Goal: Task Accomplishment & Management: Manage account settings

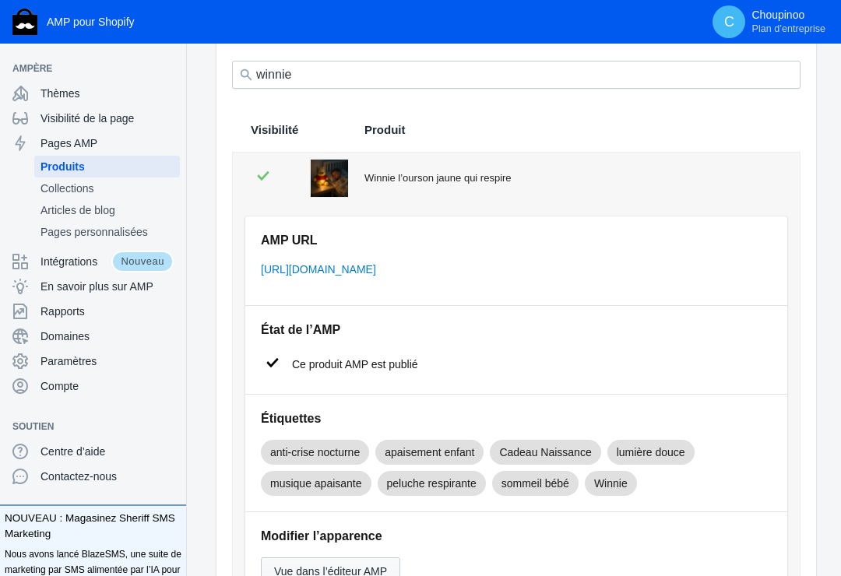
scroll to position [78, 0]
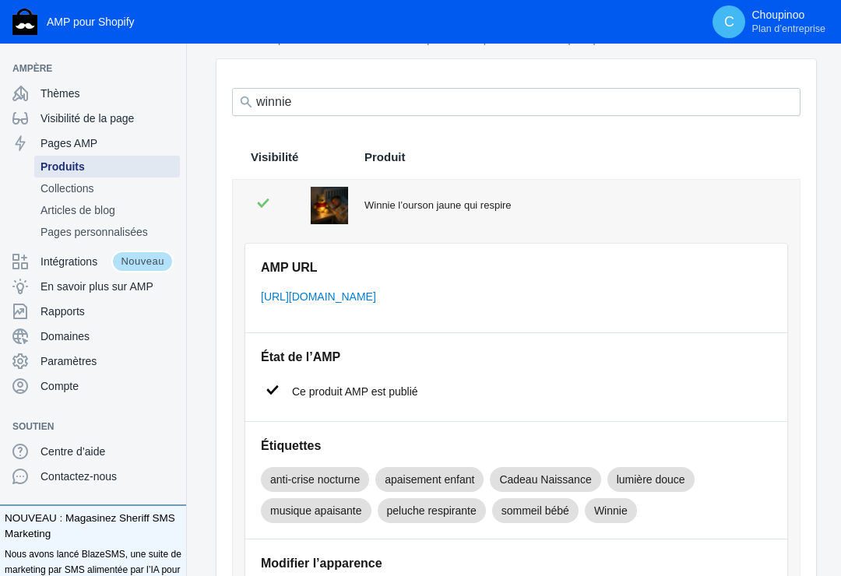
click at [93, 164] on span "Produits" at bounding box center [107, 167] width 133 height 16
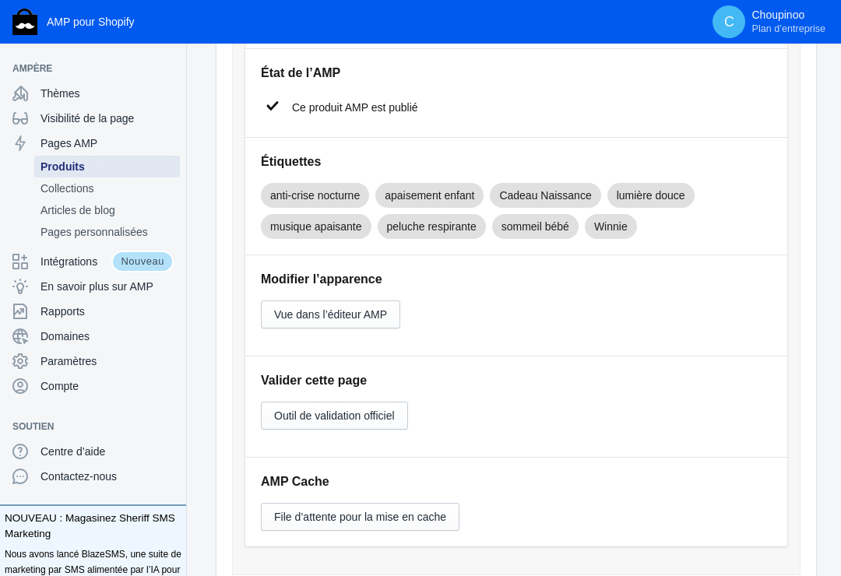
scroll to position [389, 0]
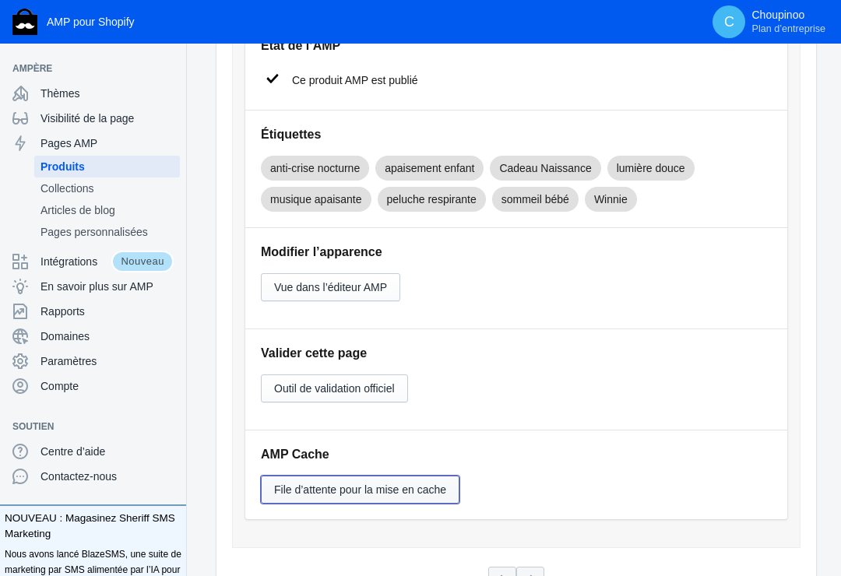
click at [339, 484] on span "File d’attente pour la mise en cache" at bounding box center [360, 490] width 172 height 12
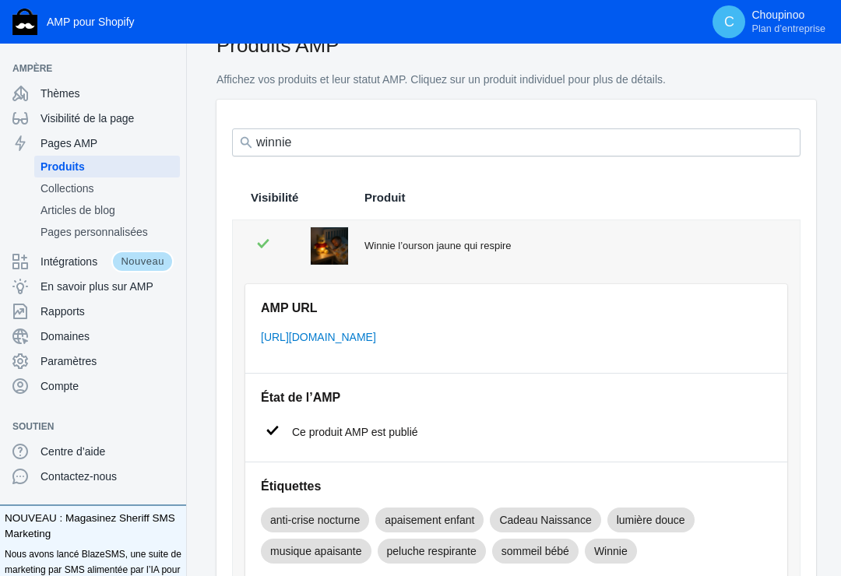
scroll to position [0, 0]
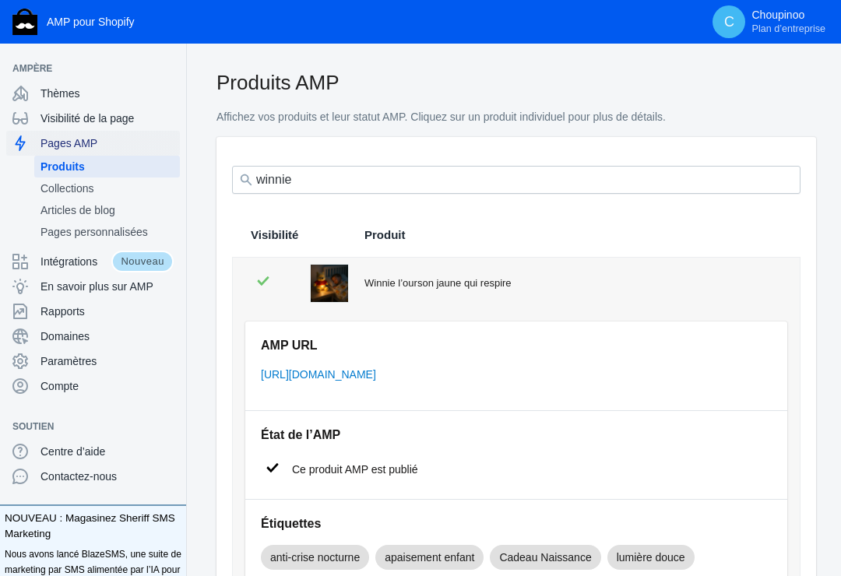
click at [81, 140] on span "Pages AMP" at bounding box center [107, 144] width 133 height 16
click at [83, 167] on span "Produits" at bounding box center [107, 167] width 133 height 16
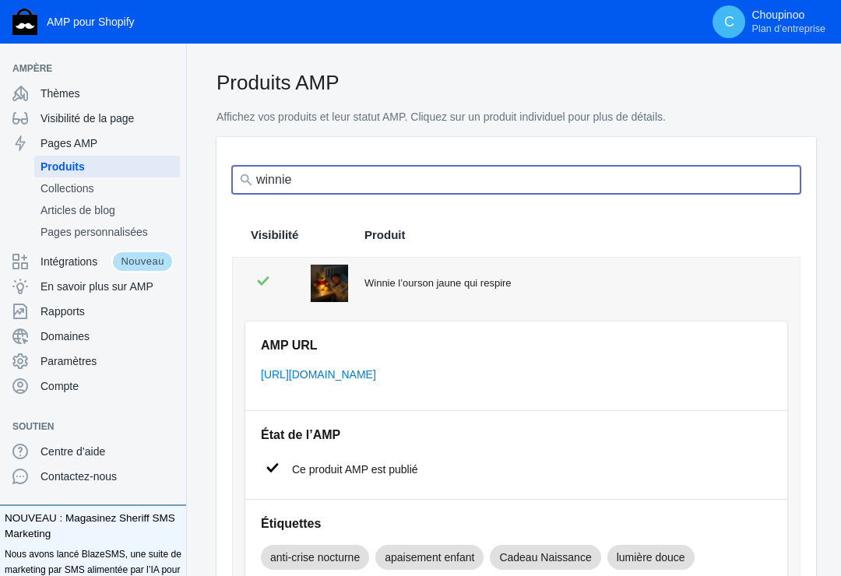
click at [313, 178] on input "winnie" at bounding box center [516, 180] width 569 height 28
type input "peluche Lotso"
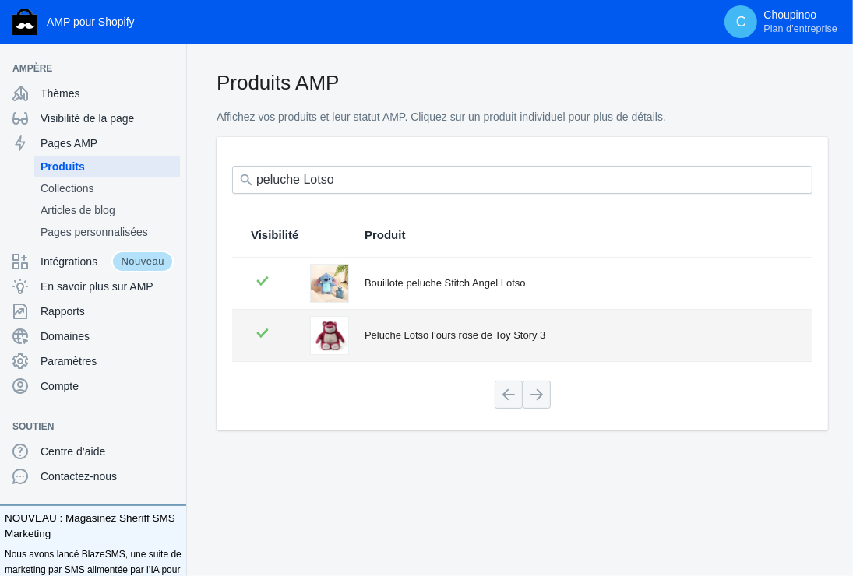
click at [382, 338] on div "Peluche Lotso l’ours rose de Toy Story 3" at bounding box center [579, 336] width 429 height 16
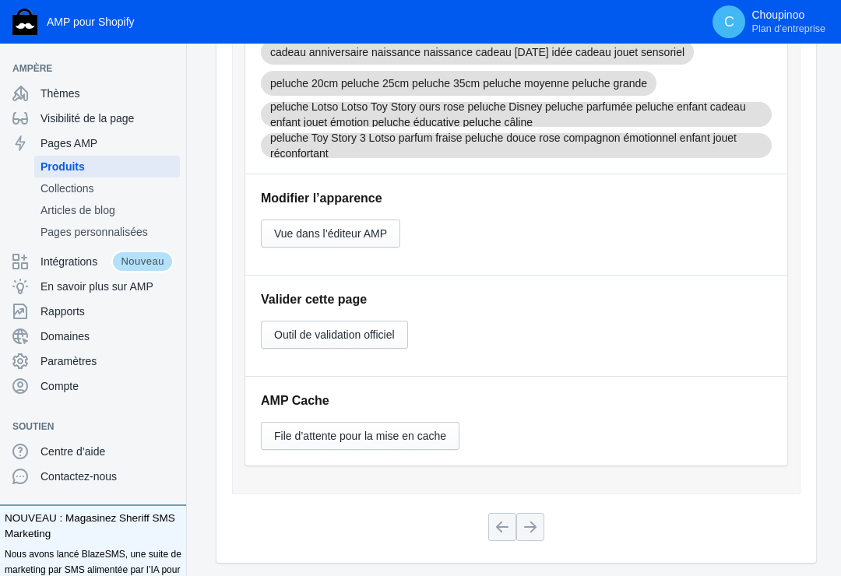
scroll to position [614, 0]
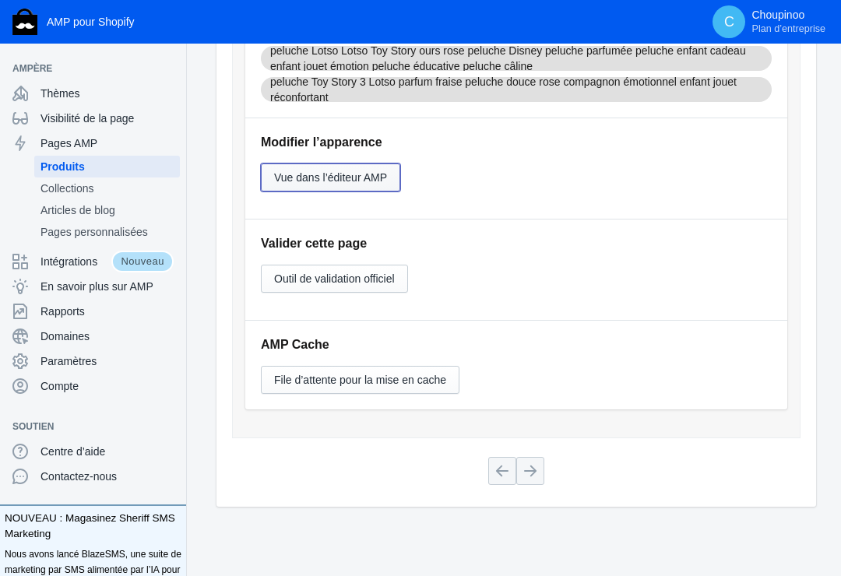
click at [332, 174] on span "Vue dans l’éditeur AMP" at bounding box center [330, 177] width 113 height 12
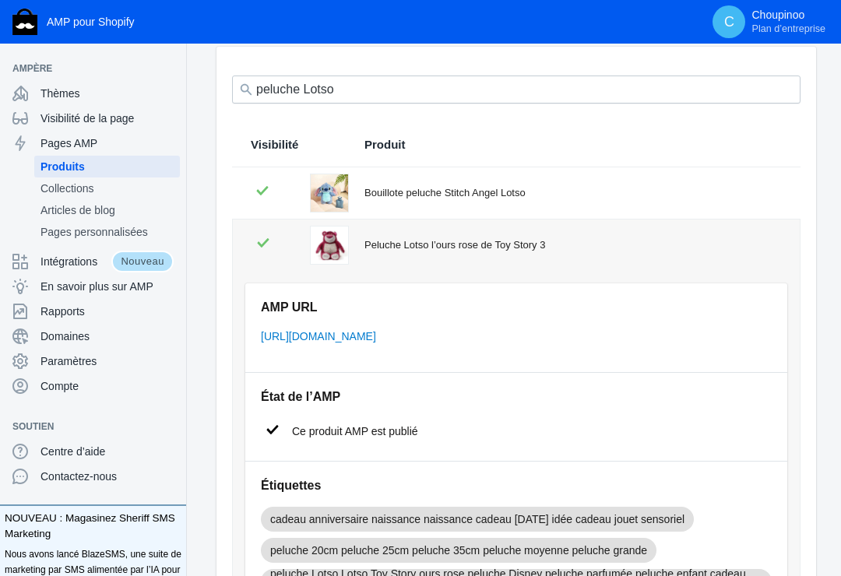
scroll to position [0, 0]
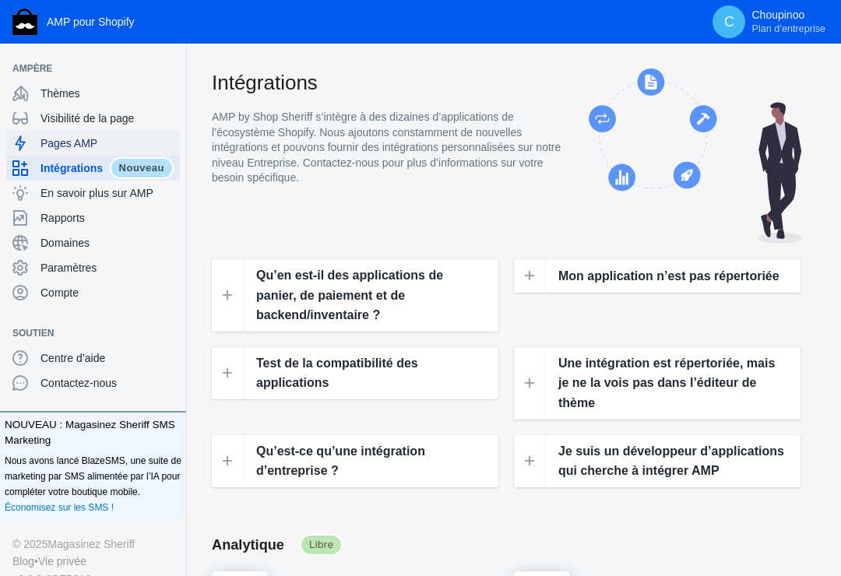
click at [63, 142] on span "Pages AMP" at bounding box center [107, 144] width 133 height 16
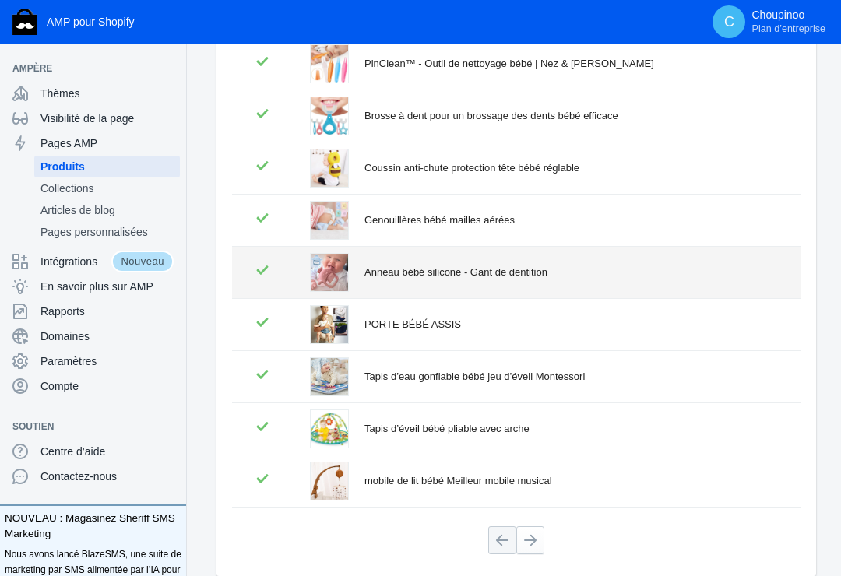
scroll to position [312, 0]
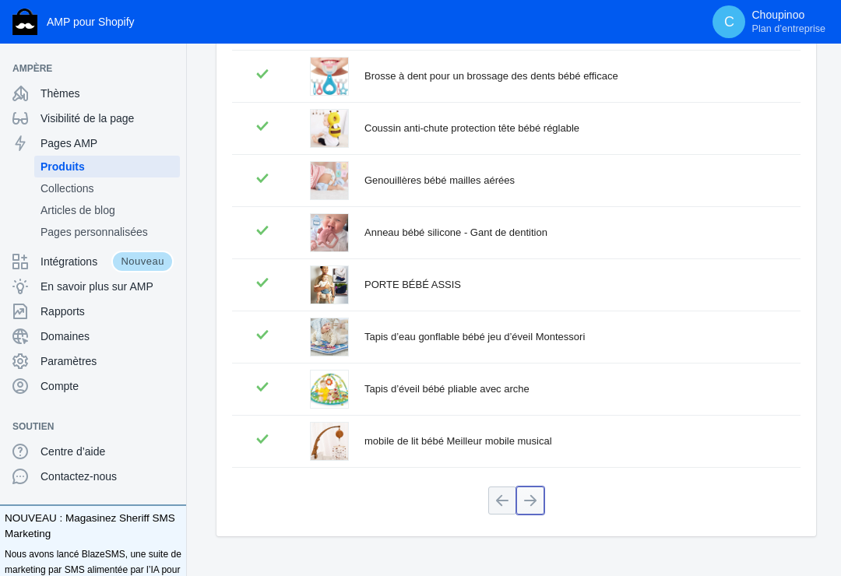
click at [532, 496] on button at bounding box center [530, 501] width 28 height 28
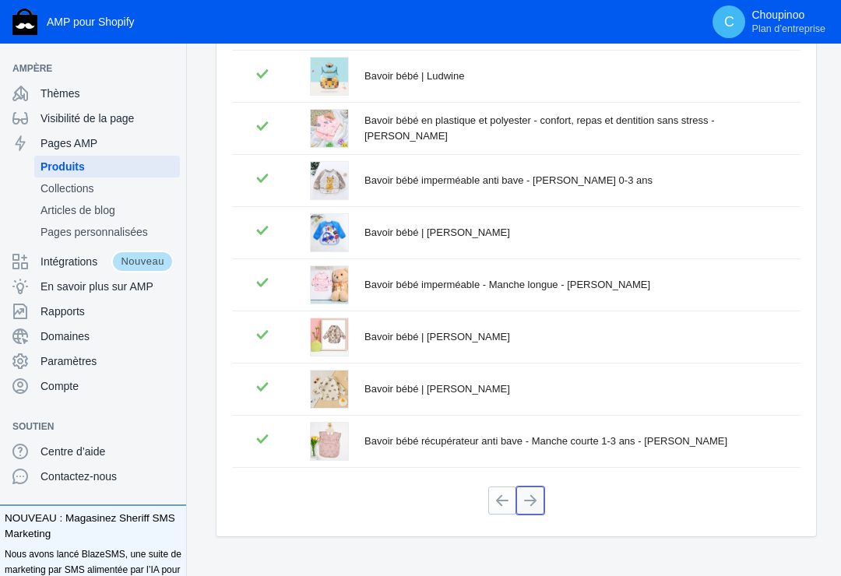
click at [530, 498] on button at bounding box center [530, 501] width 28 height 28
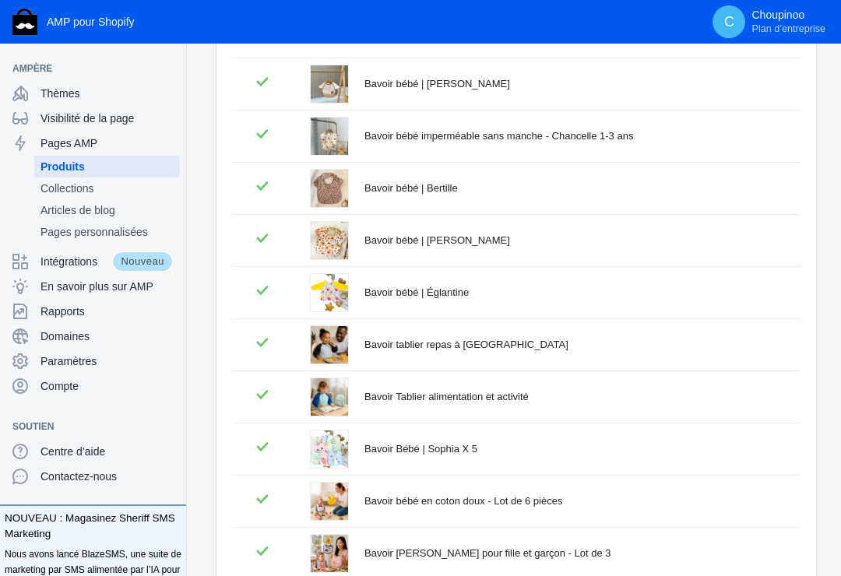
scroll to position [234, 0]
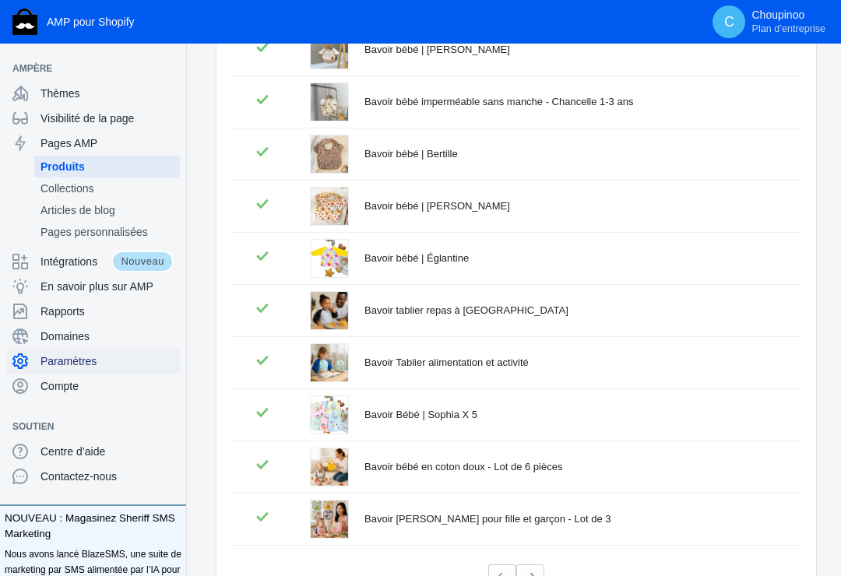
click at [58, 362] on span "Paramètres" at bounding box center [107, 362] width 133 height 16
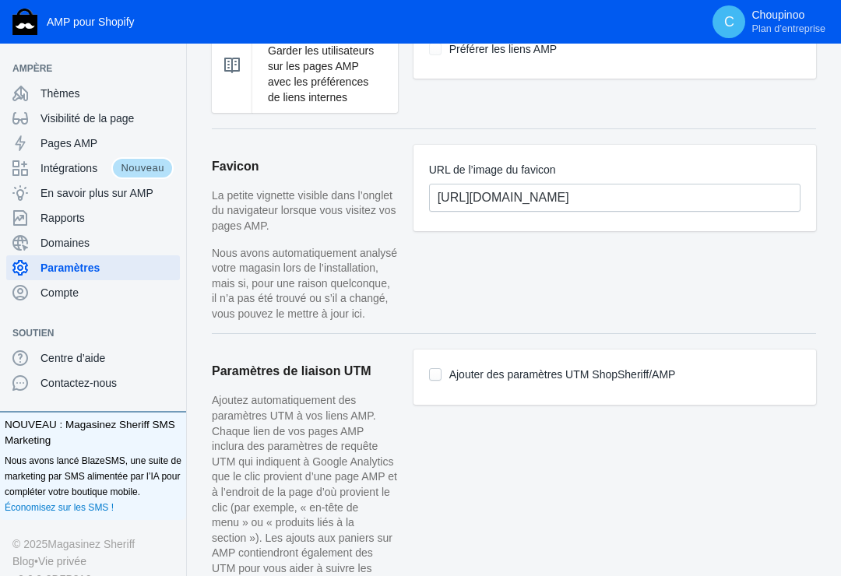
scroll to position [1168, 0]
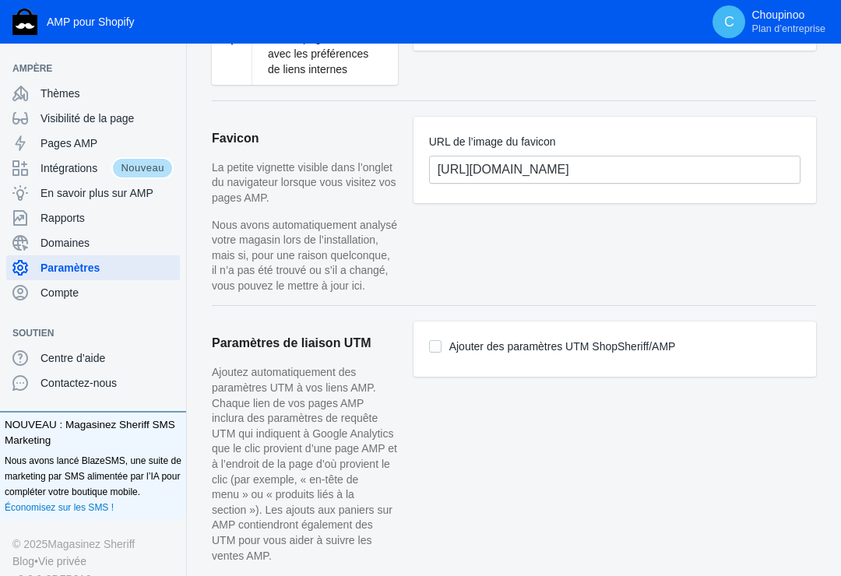
click at [431, 342] on input "Ajouter des paramètres UTM ShopSheriff/AMP" at bounding box center [435, 346] width 12 height 12
checkbox input "true"
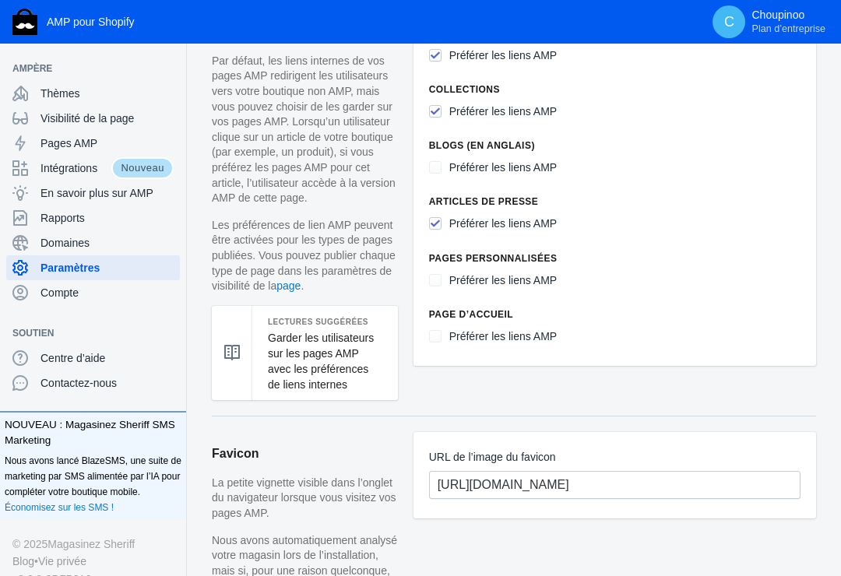
scroll to position [857, 0]
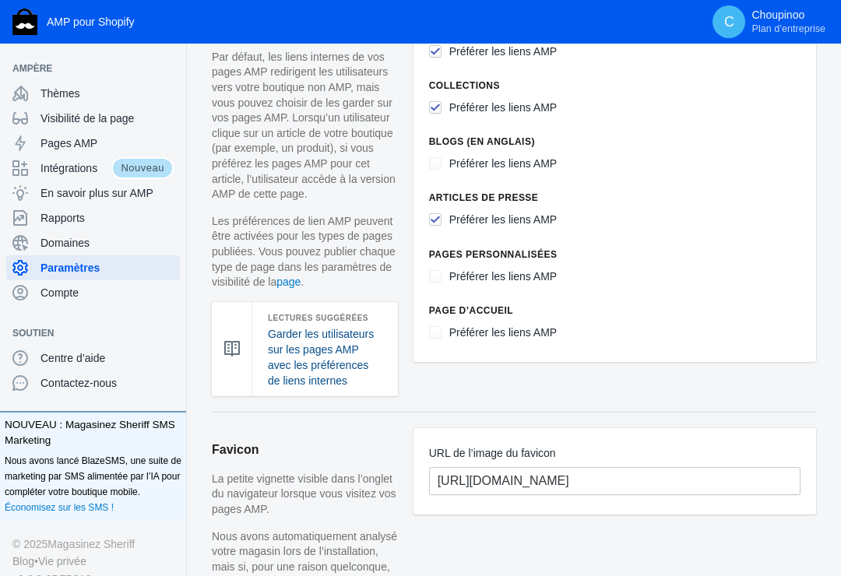
click at [286, 349] on link "Garder les utilisateurs sur les pages AMP avec les préférences de liens internes" at bounding box center [321, 357] width 106 height 59
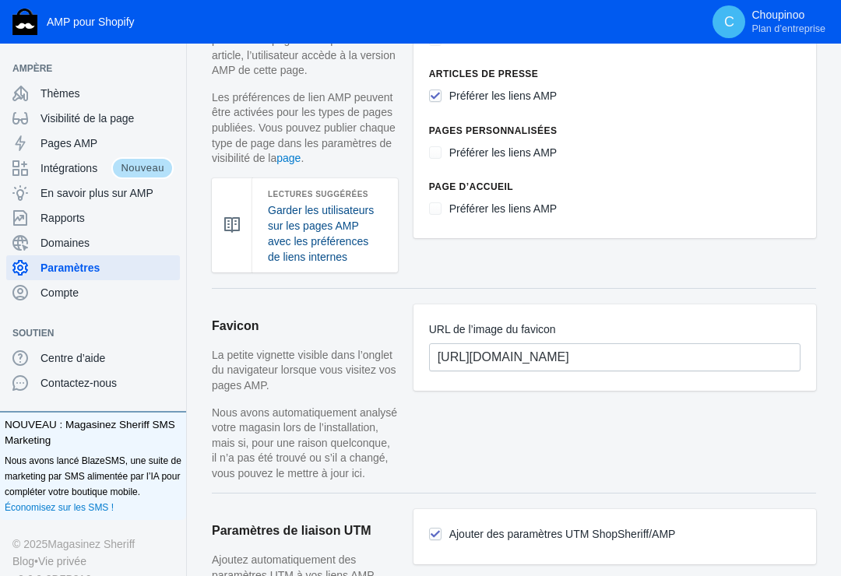
scroll to position [935, 0]
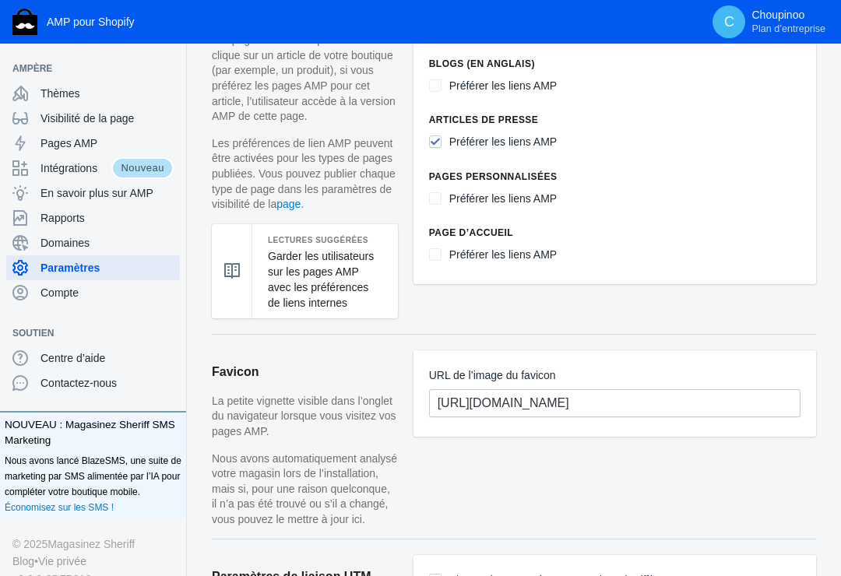
click at [234, 256] on div at bounding box center [232, 271] width 41 height 94
click at [288, 266] on link "Garder les utilisateurs sur les pages AMP avec les préférences de liens internes" at bounding box center [321, 279] width 106 height 59
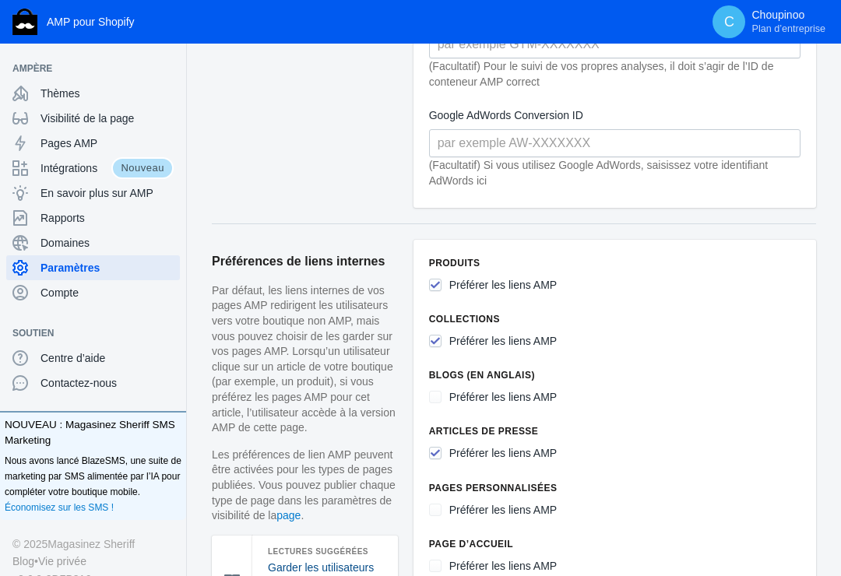
scroll to position [701, 0]
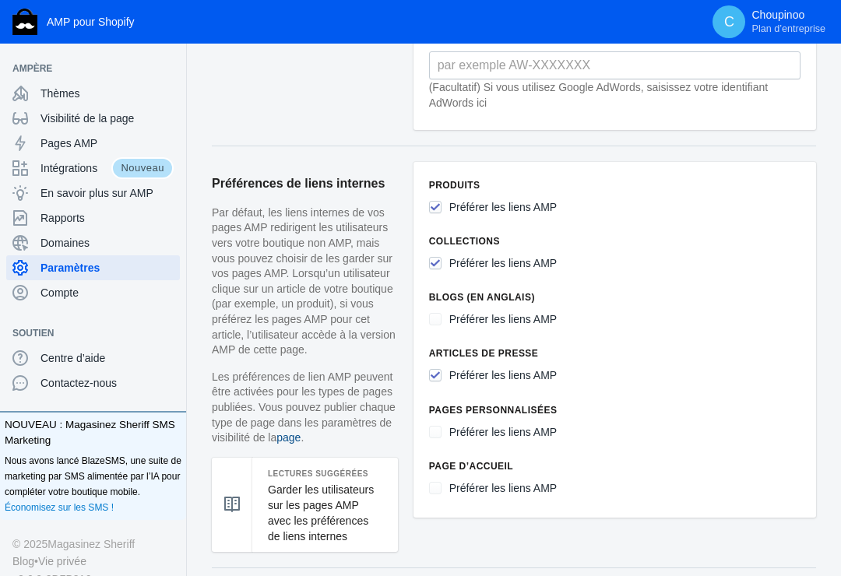
click at [287, 432] on link "page" at bounding box center [289, 438] width 24 height 12
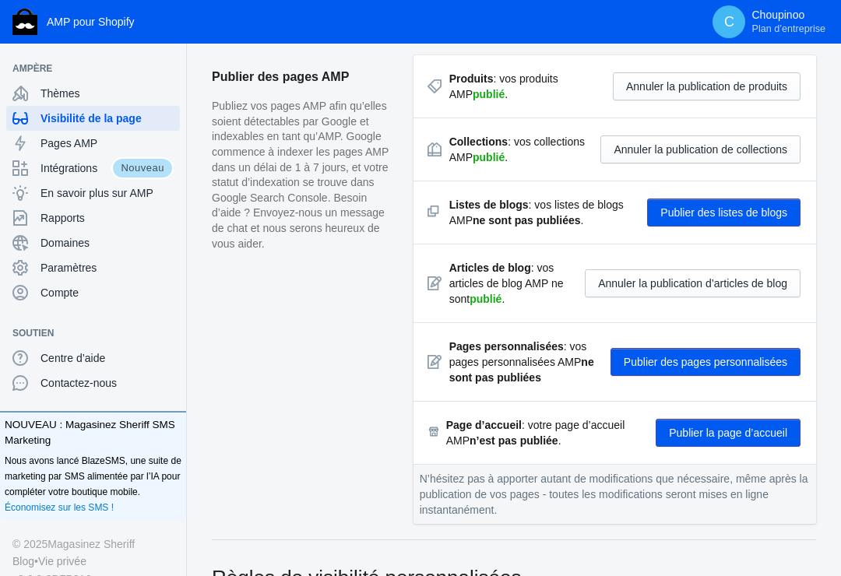
scroll to position [234, 0]
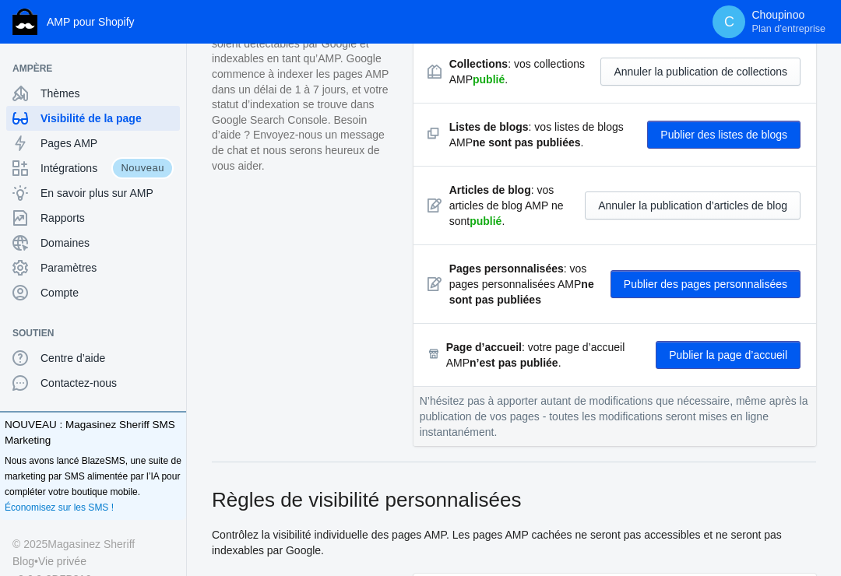
click at [674, 280] on button "Publier des pages personnalisées" at bounding box center [706, 284] width 190 height 28
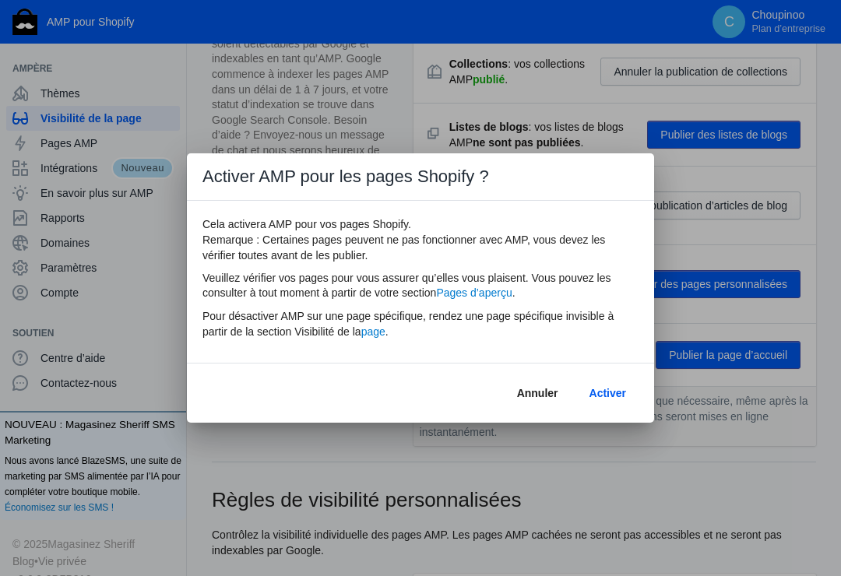
click at [606, 396] on span "Activer" at bounding box center [608, 393] width 37 height 12
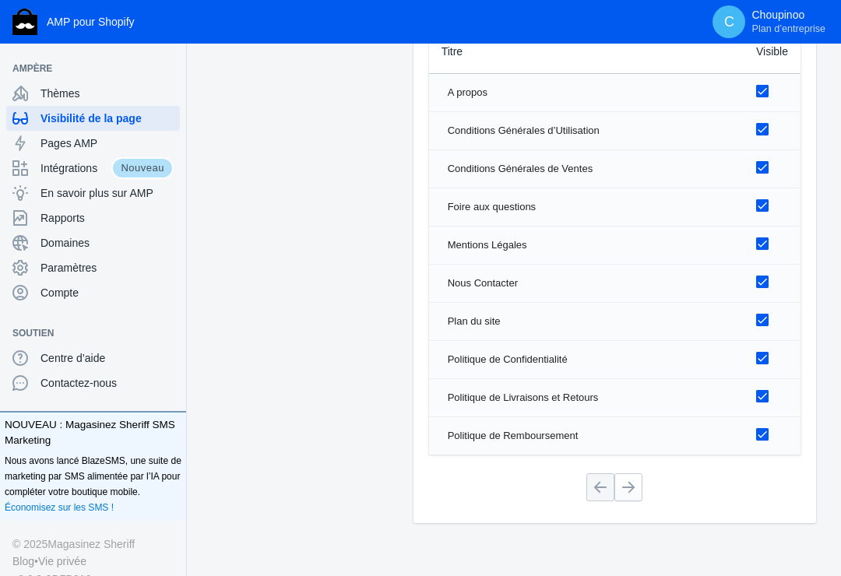
scroll to position [2268, 0]
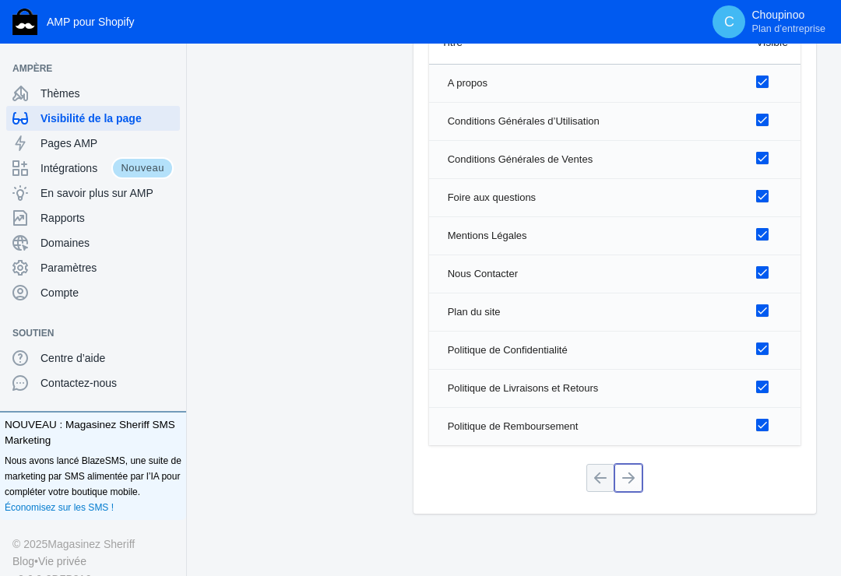
click at [629, 464] on button at bounding box center [629, 478] width 28 height 28
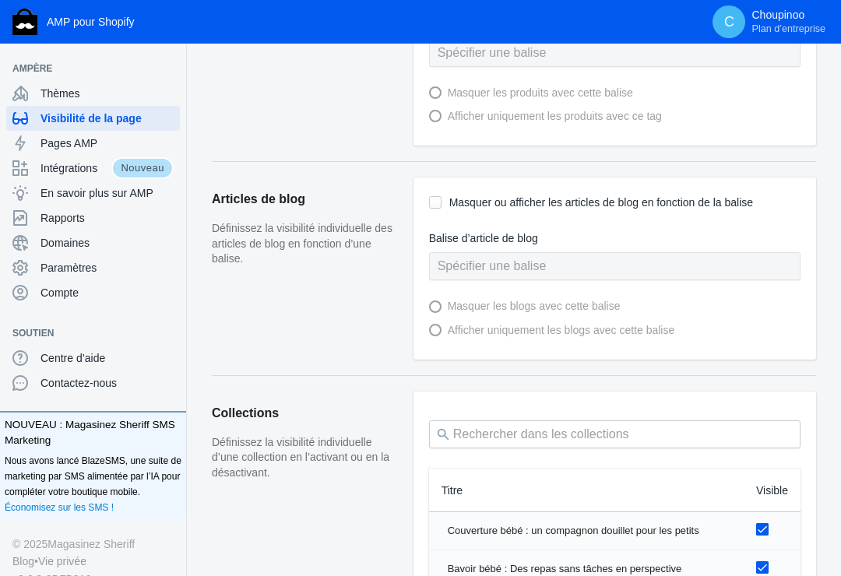
scroll to position [680, 0]
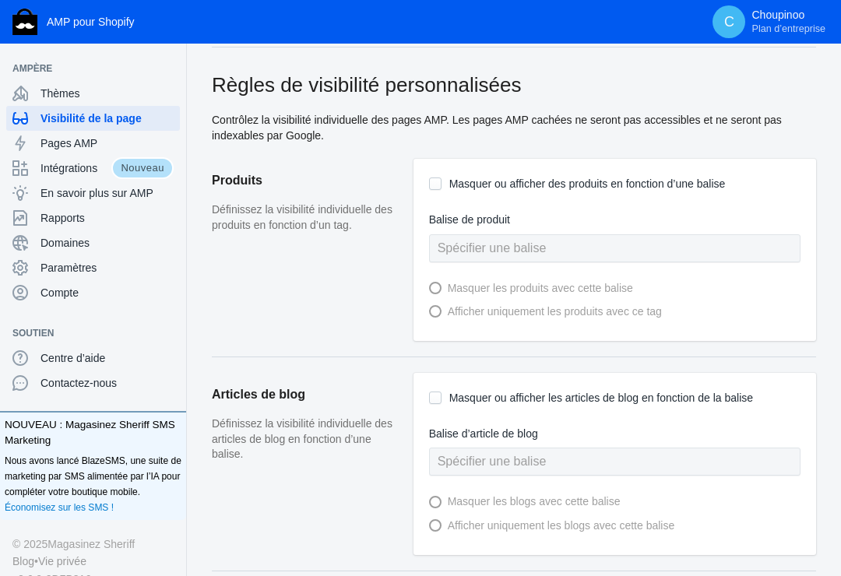
click at [435, 287] on div at bounding box center [435, 288] width 12 height 12
click at [437, 187] on input "Masquer ou afficher des produits en fonction d’une balise" at bounding box center [435, 184] width 12 height 12
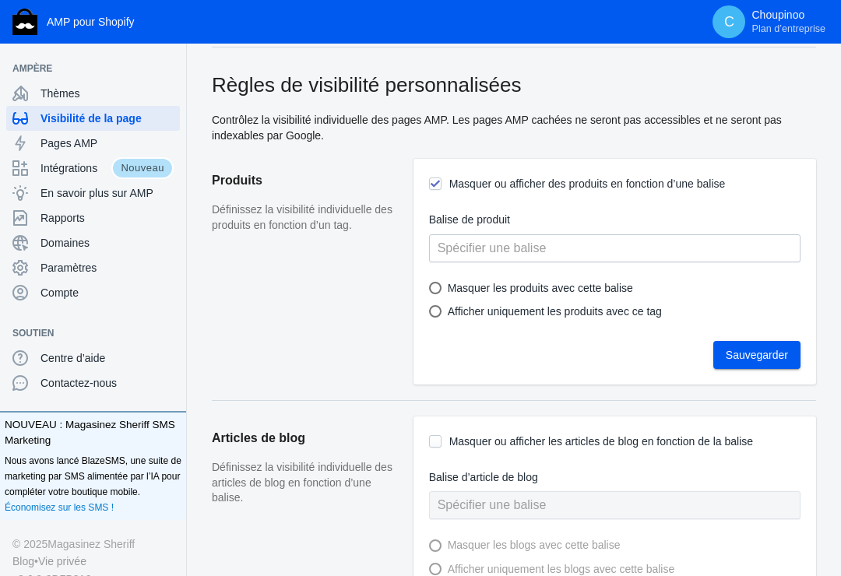
click at [437, 187] on input "Masquer ou afficher des produits en fonction d’une balise" at bounding box center [435, 184] width 12 height 12
checkbox input "false"
